Goal: Task Accomplishment & Management: Use online tool/utility

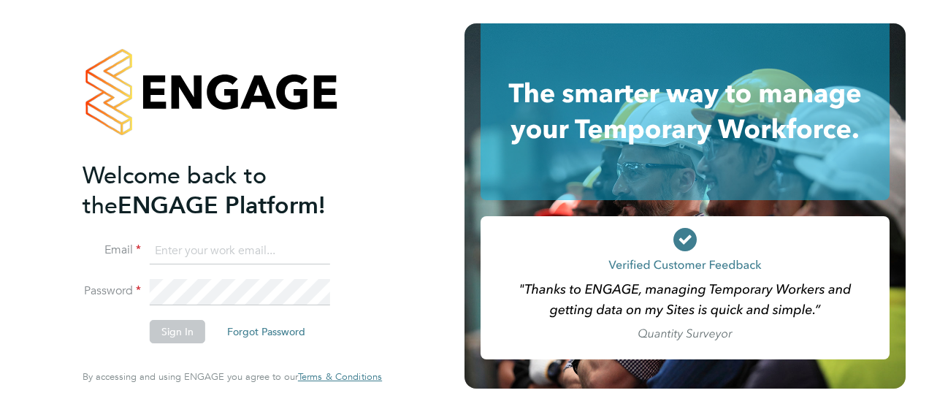
type input "jamie.reynolds@vistry.co.uk"
click at [169, 335] on button "Sign In" at bounding box center [177, 331] width 55 height 23
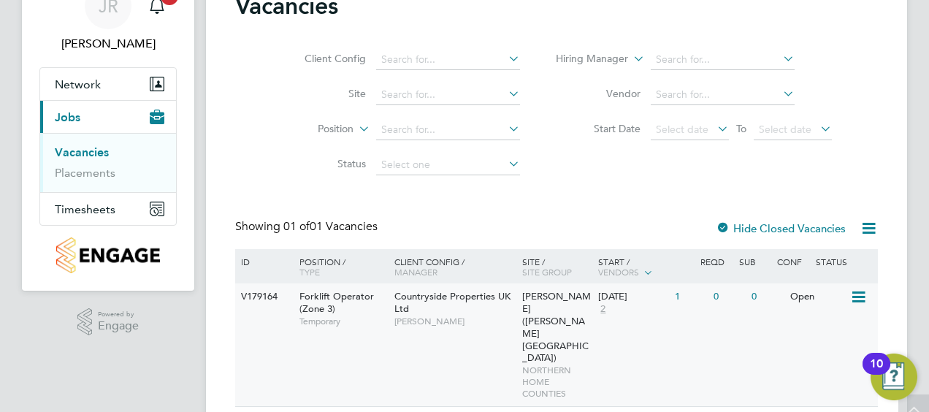
scroll to position [96, 0]
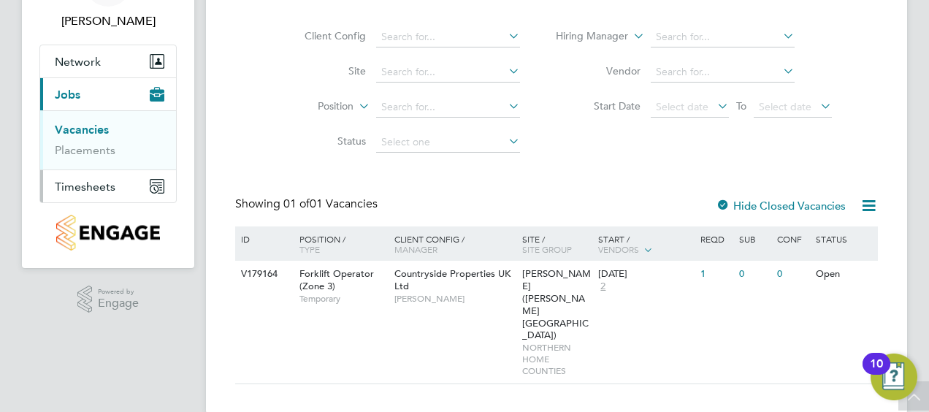
click at [80, 187] on span "Timesheets" at bounding box center [85, 187] width 61 height 14
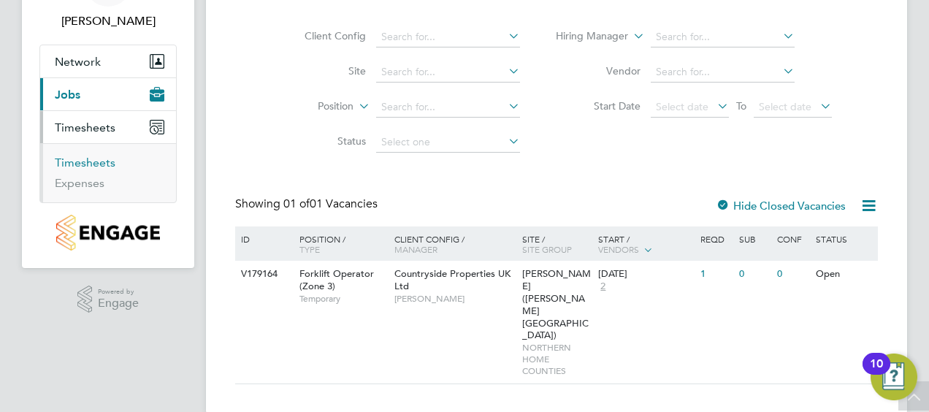
click at [79, 161] on link "Timesheets" at bounding box center [85, 163] width 61 height 14
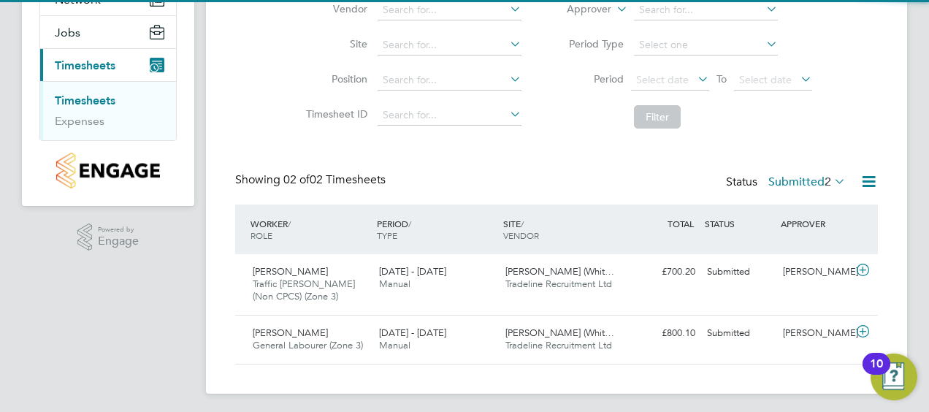
scroll to position [161, 0]
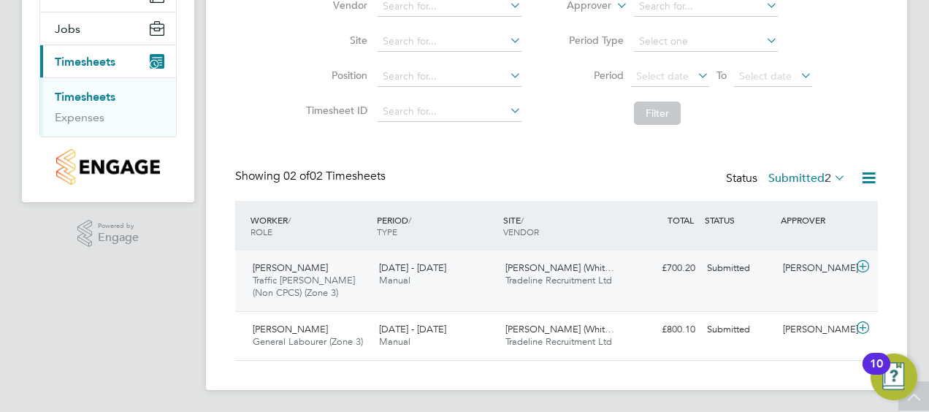
click at [732, 267] on div "Submitted" at bounding box center [739, 268] width 76 height 24
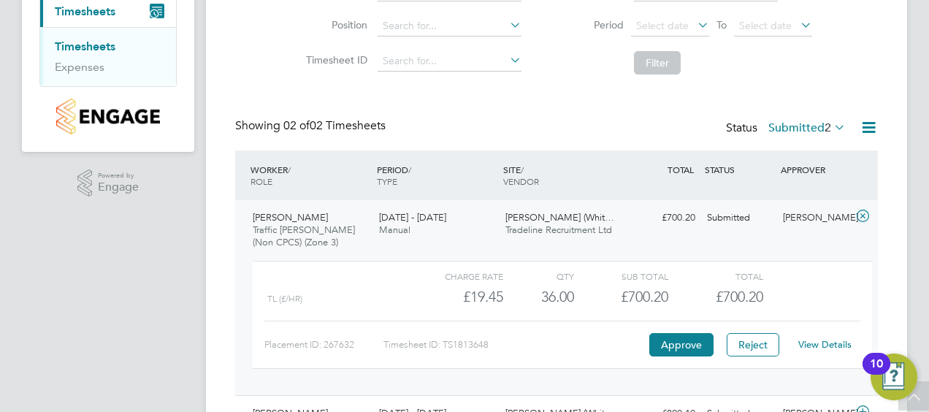
scroll to position [234, 0]
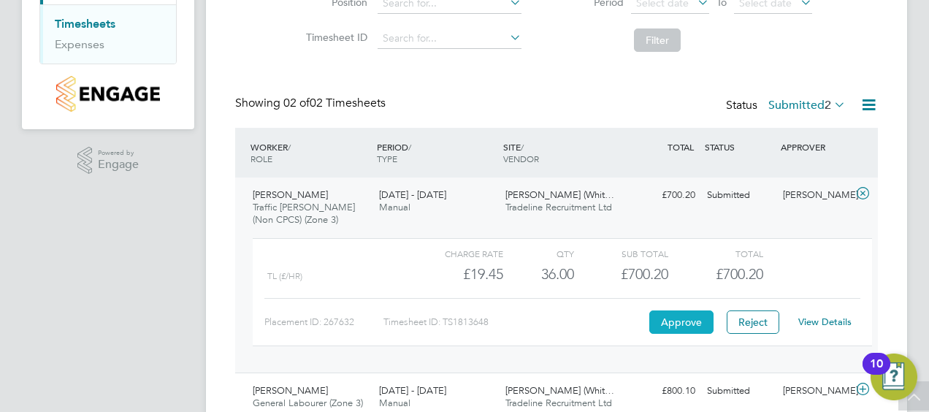
click at [694, 320] on button "Approve" at bounding box center [681, 321] width 64 height 23
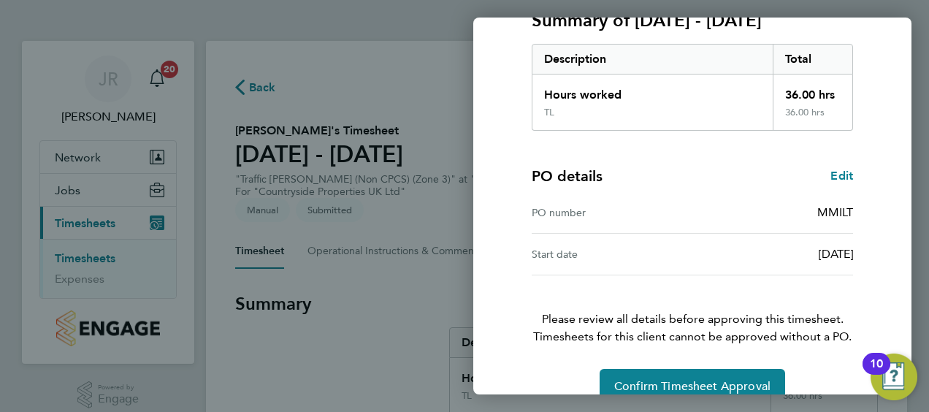
scroll to position [245, 0]
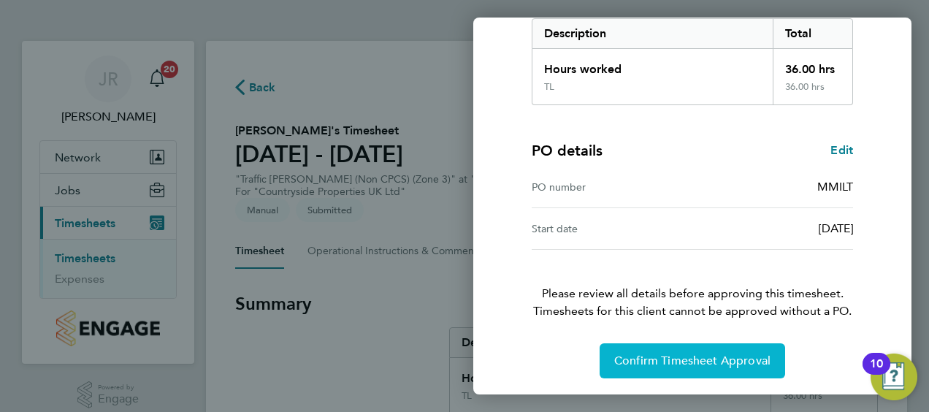
click at [669, 351] on button "Confirm Timesheet Approval" at bounding box center [692, 360] width 185 height 35
